Goal: Task Accomplishment & Management: Use online tool/utility

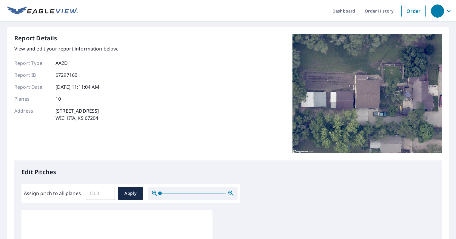
click at [99, 196] on input "Assign pitch to all planes" at bounding box center [100, 193] width 29 height 17
type input "6"
click at [124, 128] on div "Report Details View and edit your report information below. Report Type AA2D Re…" at bounding box center [228, 97] width 428 height 127
click at [126, 194] on span "Apply" at bounding box center [131, 193] width 16 height 7
type input "6"
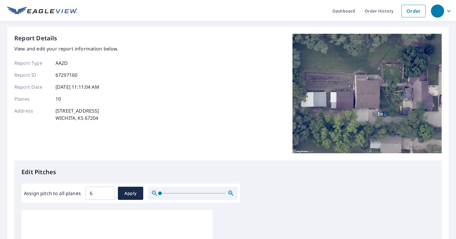
type input "6"
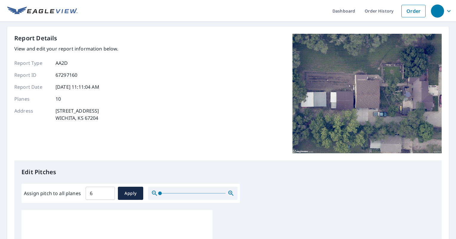
type input "6"
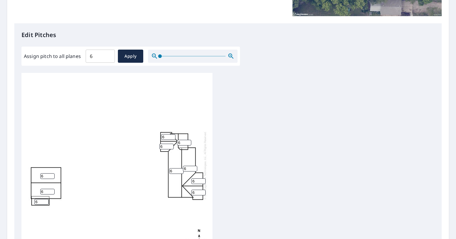
scroll to position [179, 0]
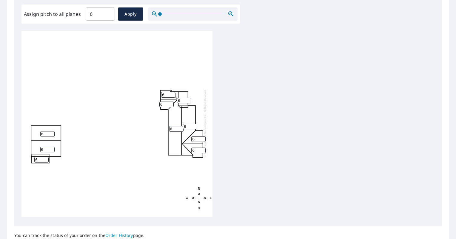
click at [47, 131] on input "6" at bounding box center [47, 134] width 14 height 6
click at [49, 131] on input "1" at bounding box center [47, 134] width 14 height 6
click at [80, 162] on div "6 6 6 1 6 6 6 6 6 6" at bounding box center [117, 123] width 191 height 188
drag, startPoint x: 46, startPoint y: 129, endPoint x: 33, endPoint y: 129, distance: 13.1
click at [33, 129] on div "6 6 6 1 6 6 6 6 6 6" at bounding box center [117, 123] width 191 height 188
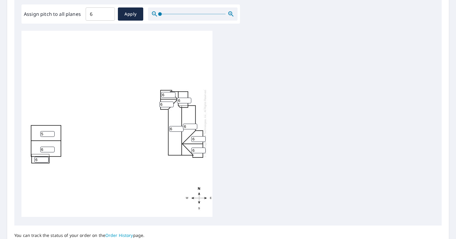
type input "5"
drag, startPoint x: 47, startPoint y: 146, endPoint x: 36, endPoint y: 146, distance: 10.5
click at [36, 146] on div "6 6 6 5 6 6 6 6 6 6" at bounding box center [117, 123] width 191 height 188
type input "5"
drag, startPoint x: 44, startPoint y: 155, endPoint x: 29, endPoint y: 155, distance: 15.2
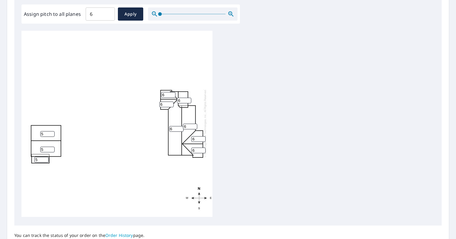
type input "5"
click at [34, 157] on input "5" at bounding box center [41, 160] width 14 height 6
click at [85, 189] on div "6 6 5 5 6 6 5 6 6 6" at bounding box center [117, 123] width 191 height 188
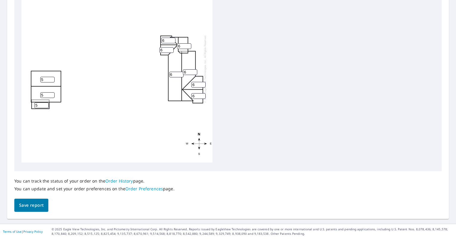
drag, startPoint x: 41, startPoint y: 205, endPoint x: 47, endPoint y: 203, distance: 6.5
click at [41, 205] on span "Save report" at bounding box center [31, 205] width 24 height 7
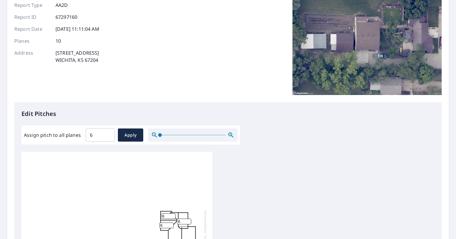
scroll to position [0, 0]
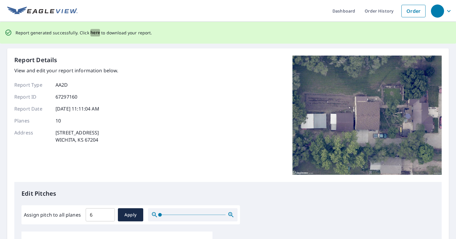
click at [97, 33] on span "here" at bounding box center [95, 32] width 10 height 7
